Goal: Check status: Check status

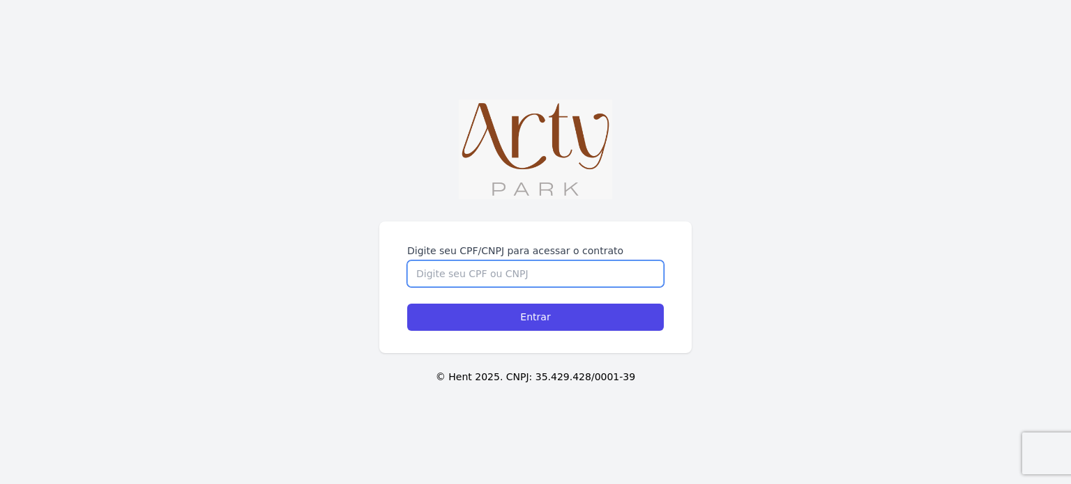
click at [522, 264] on input "Digite seu CPF/CNPJ para acessar o contrato" at bounding box center [535, 274] width 257 height 26
click at [521, 264] on input "Digite seu CPF/CNPJ para acessar o contrato" at bounding box center [535, 274] width 257 height 26
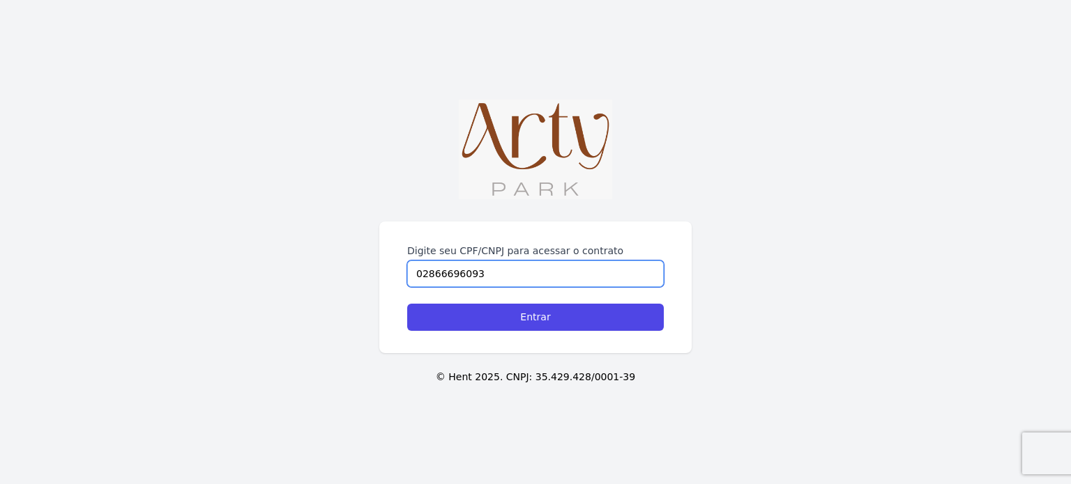
type input "02866696093"
click at [407, 304] on input "Entrar" at bounding box center [535, 317] width 257 height 27
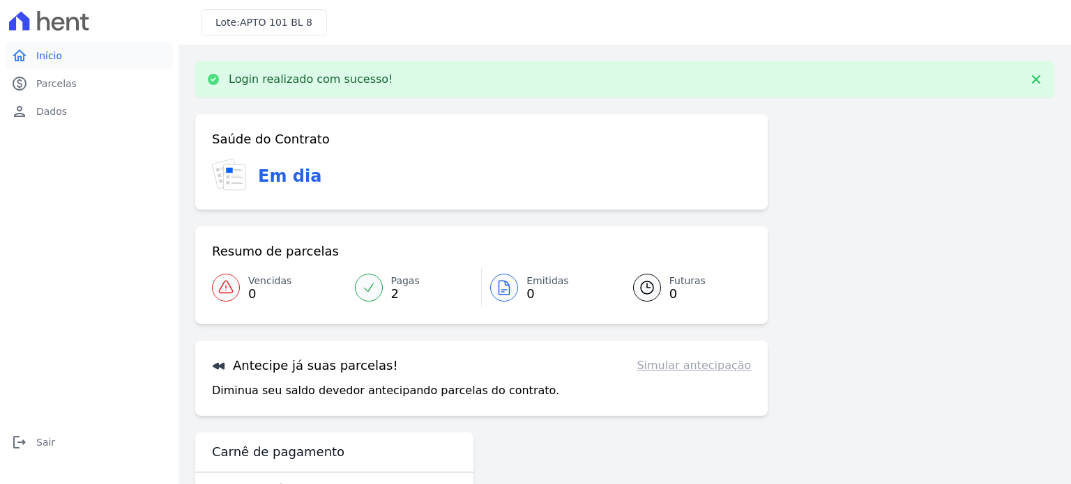
click at [57, 49] on span "Início" at bounding box center [49, 56] width 26 height 14
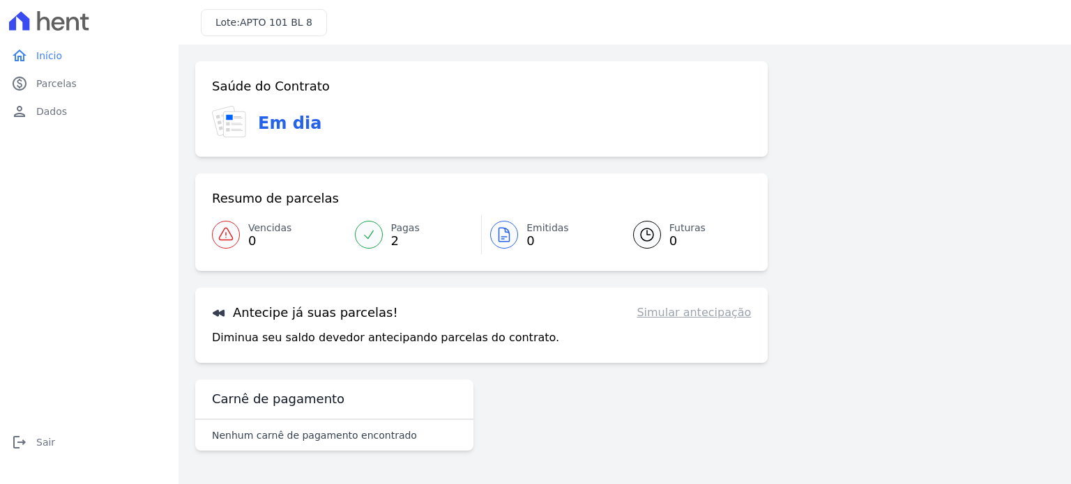
click at [706, 319] on link "Simular antecipação" at bounding box center [693, 313] width 114 height 17
click at [663, 228] on link "Futuras 0" at bounding box center [683, 234] width 135 height 39
click at [652, 228] on icon at bounding box center [647, 235] width 17 height 17
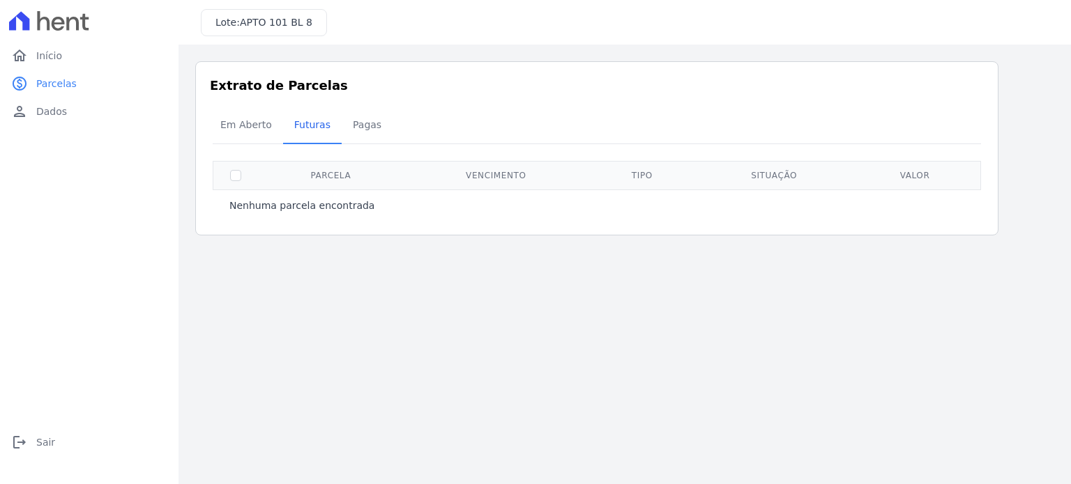
click at [650, 238] on div "Listagem de parcelas Baixar PDF Extrato de Parcelas Em [GEOGRAPHIC_DATA] Futura…" at bounding box center [624, 149] width 892 height 208
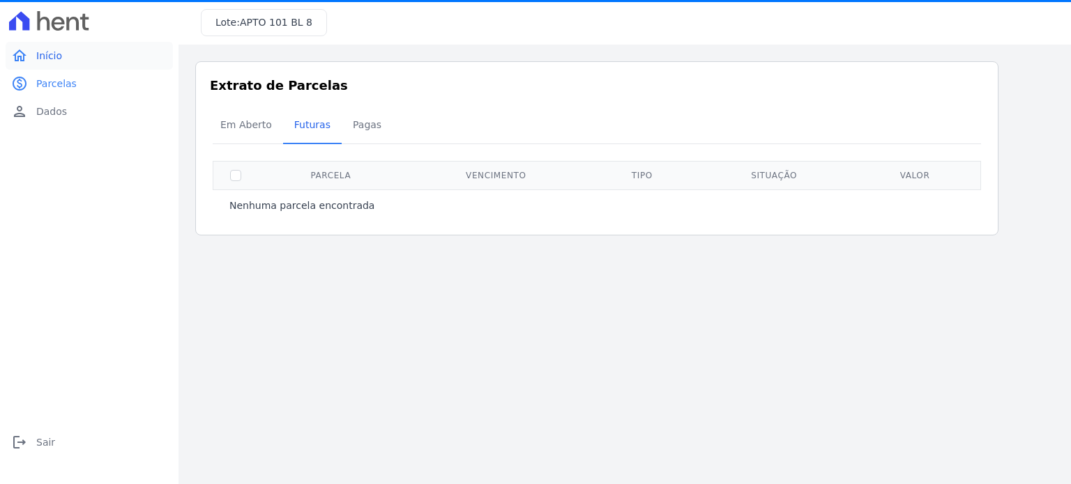
click at [63, 61] on link "home Início" at bounding box center [89, 56] width 167 height 28
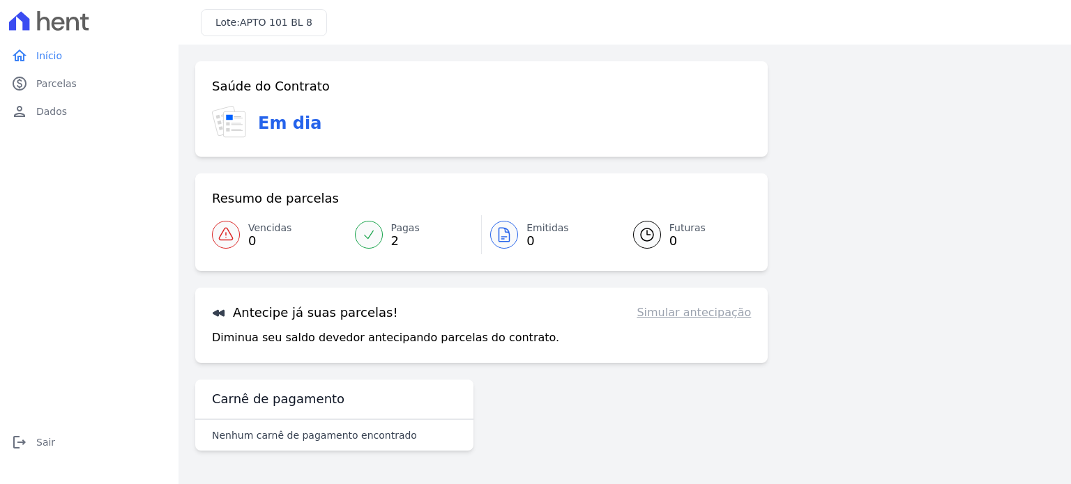
click at [50, 115] on span "Dados" at bounding box center [51, 112] width 31 height 14
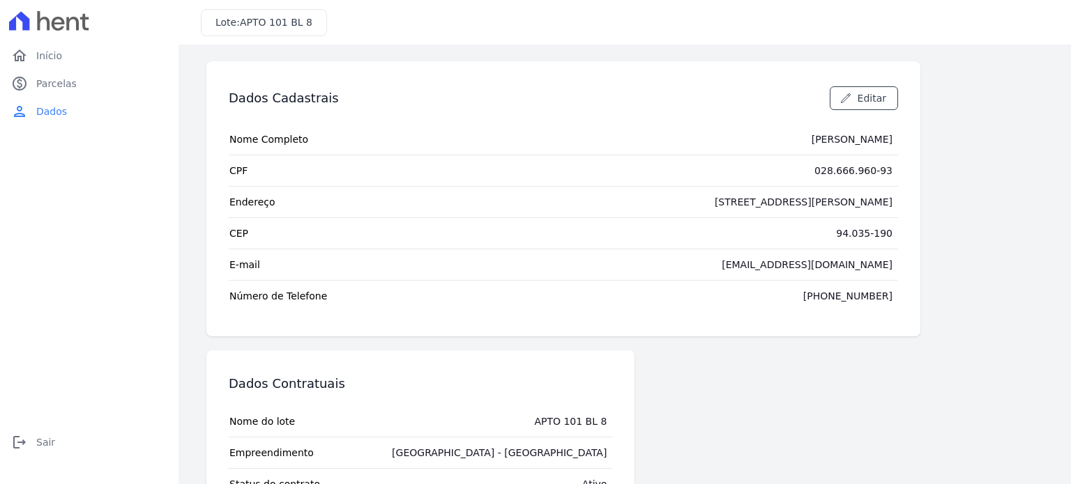
scroll to position [86, 0]
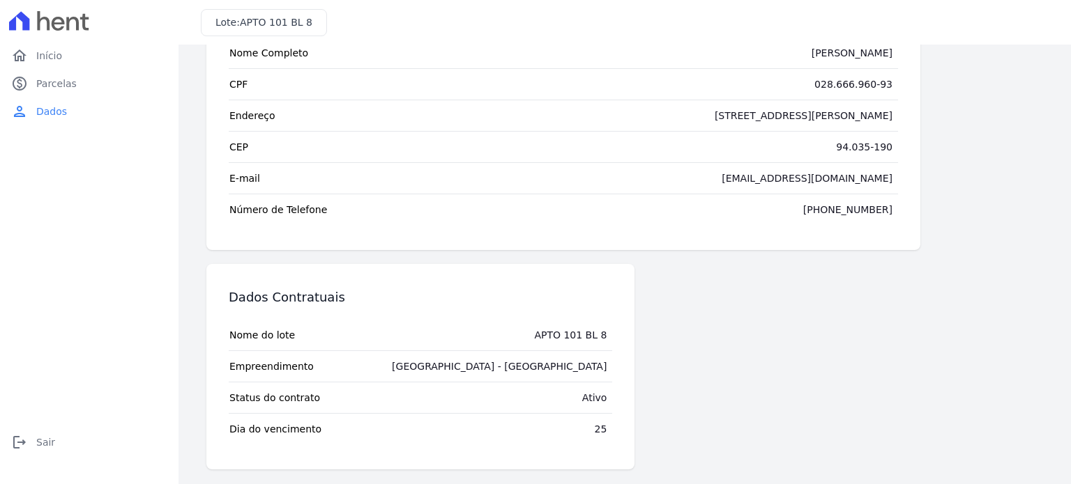
click at [606, 434] on td "25" at bounding box center [601, 429] width 24 height 31
click at [599, 427] on div "25" at bounding box center [601, 429] width 13 height 14
click at [598, 427] on div "25" at bounding box center [601, 429] width 13 height 14
drag, startPoint x: 598, startPoint y: 427, endPoint x: 233, endPoint y: 171, distance: 446.0
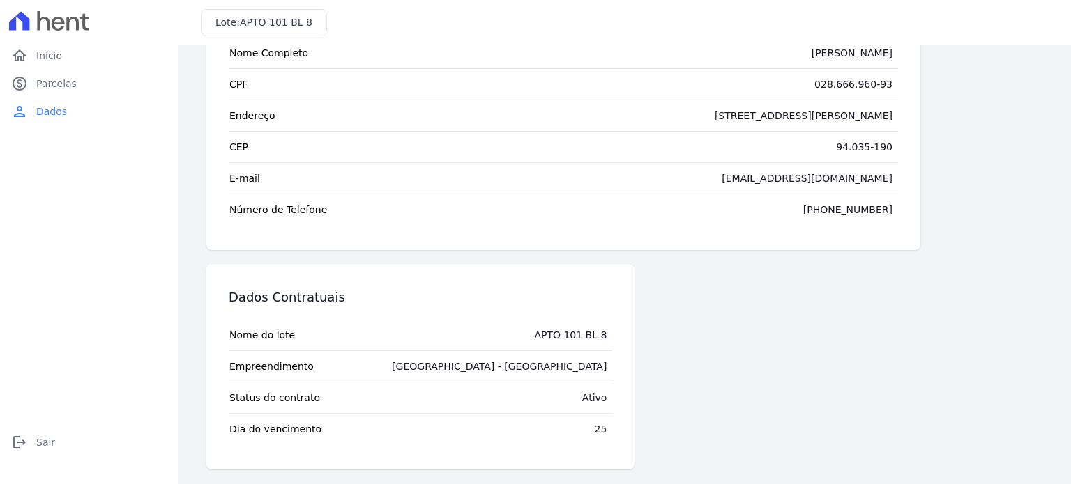
click at [597, 427] on div "25" at bounding box center [601, 429] width 13 height 14
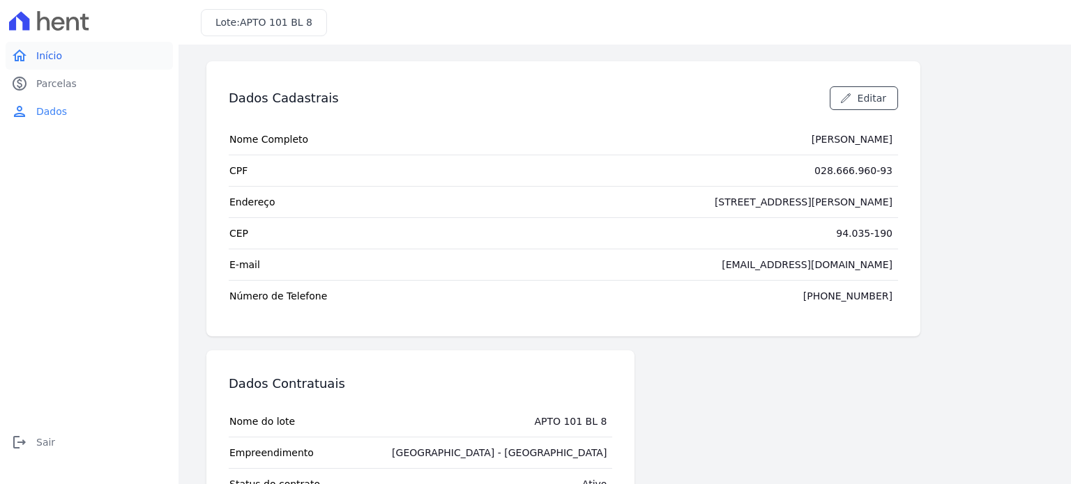
click at [36, 55] on span "Início" at bounding box center [49, 56] width 26 height 14
